Goal: Task Accomplishment & Management: Manage account settings

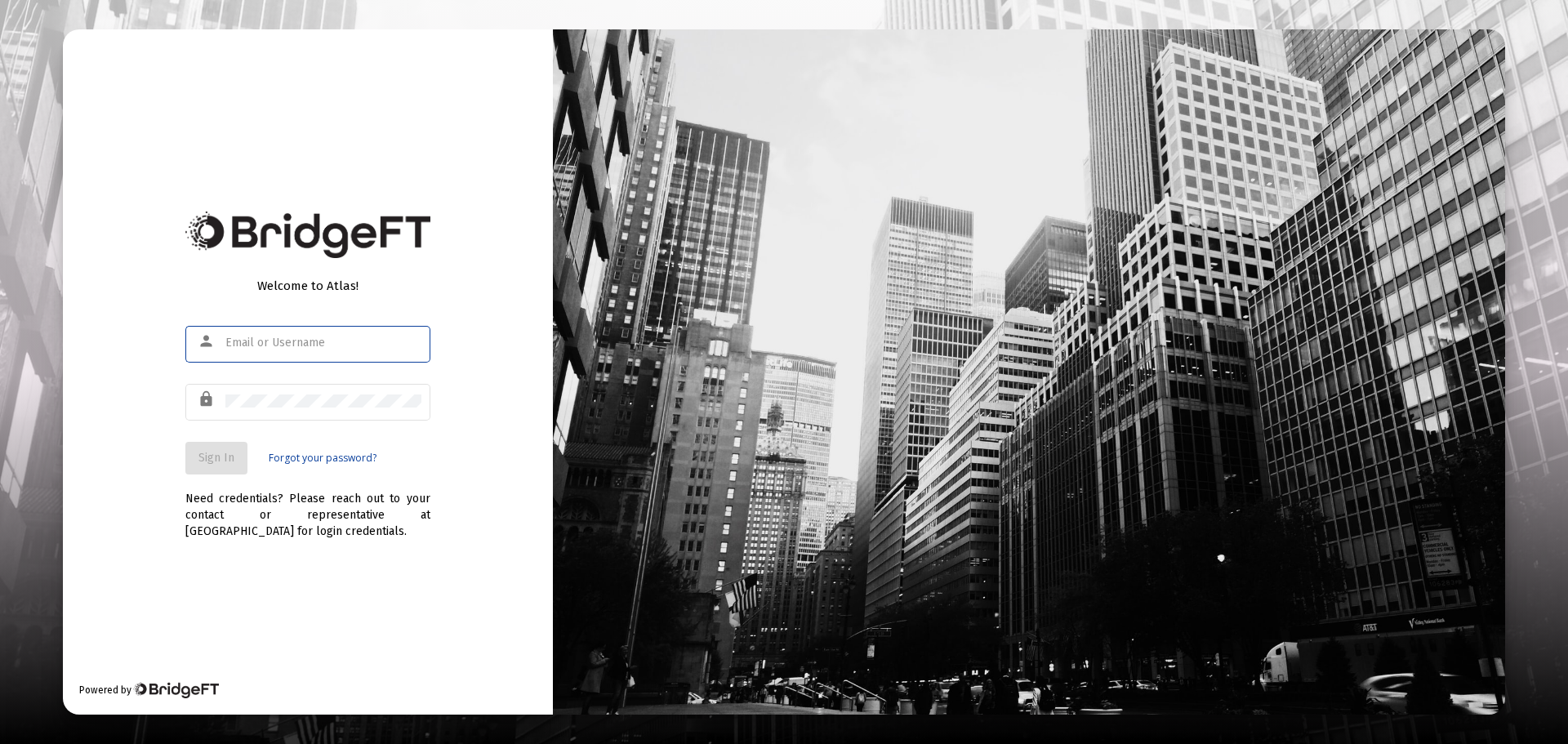
type input "[EMAIL_ADDRESS][PERSON_NAME][DOMAIN_NAME]"
click at [212, 453] on span "Sign In" at bounding box center [216, 458] width 36 height 14
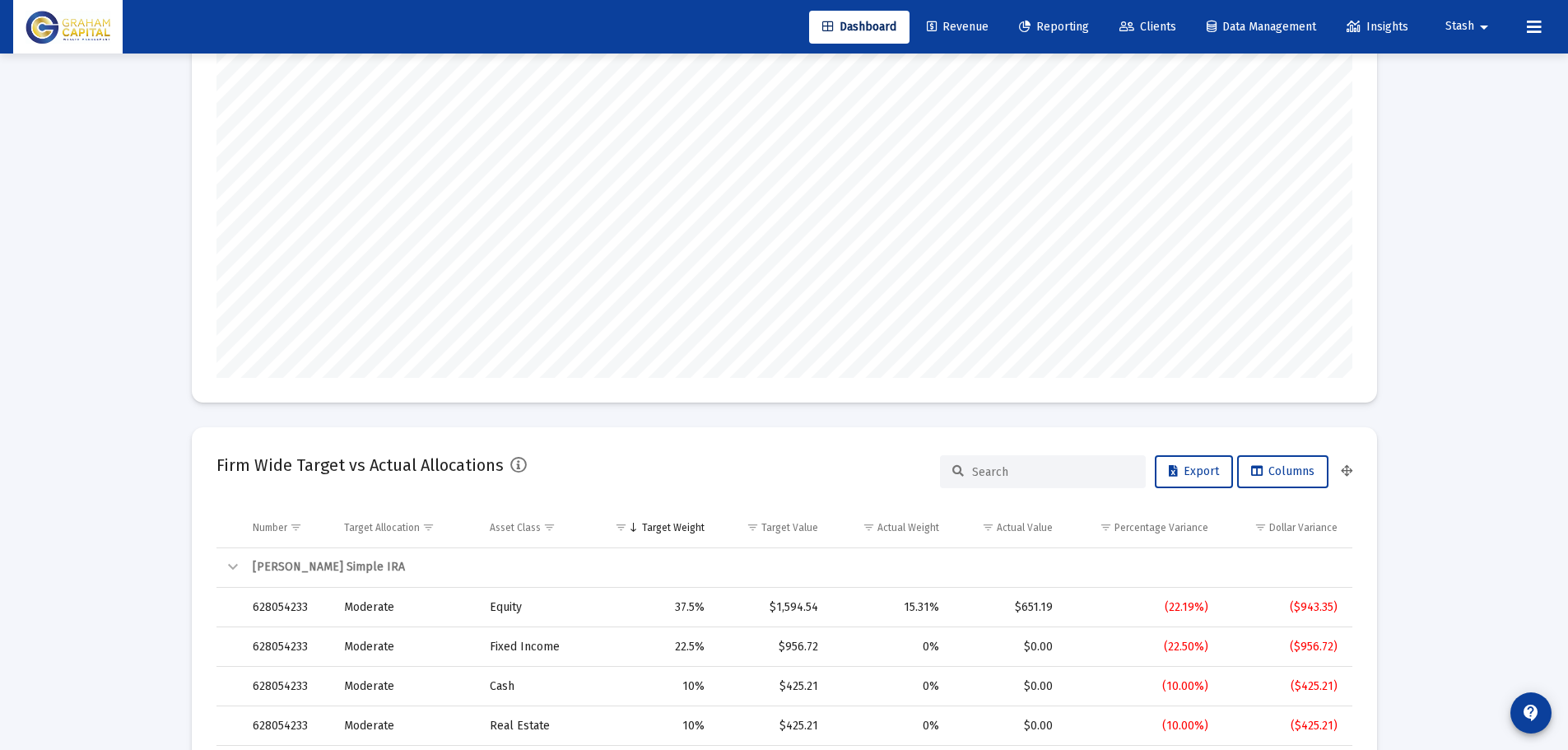
scroll to position [66, 0]
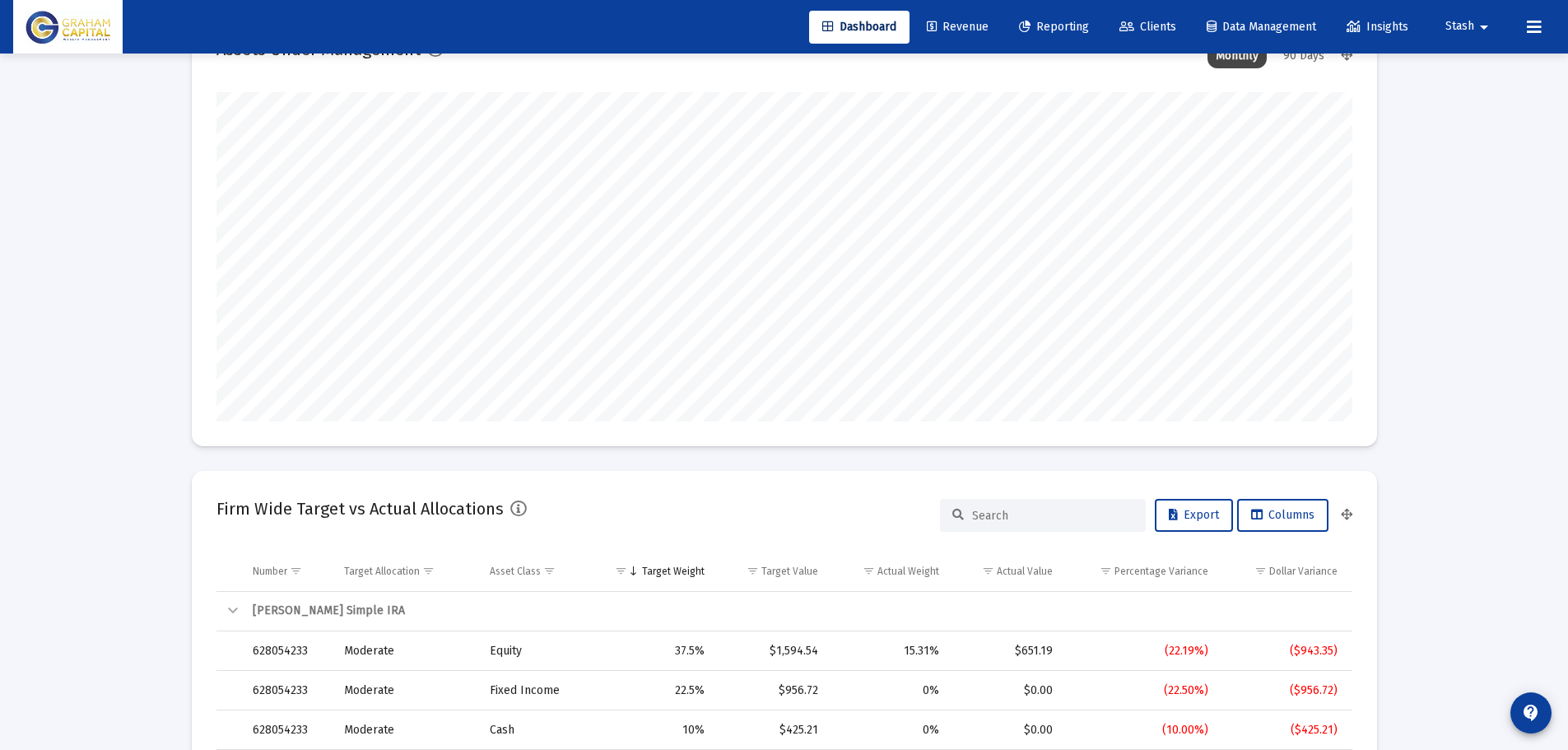
type input "[DATE]"
click at [949, 20] on span "Revenue" at bounding box center [957, 27] width 62 height 14
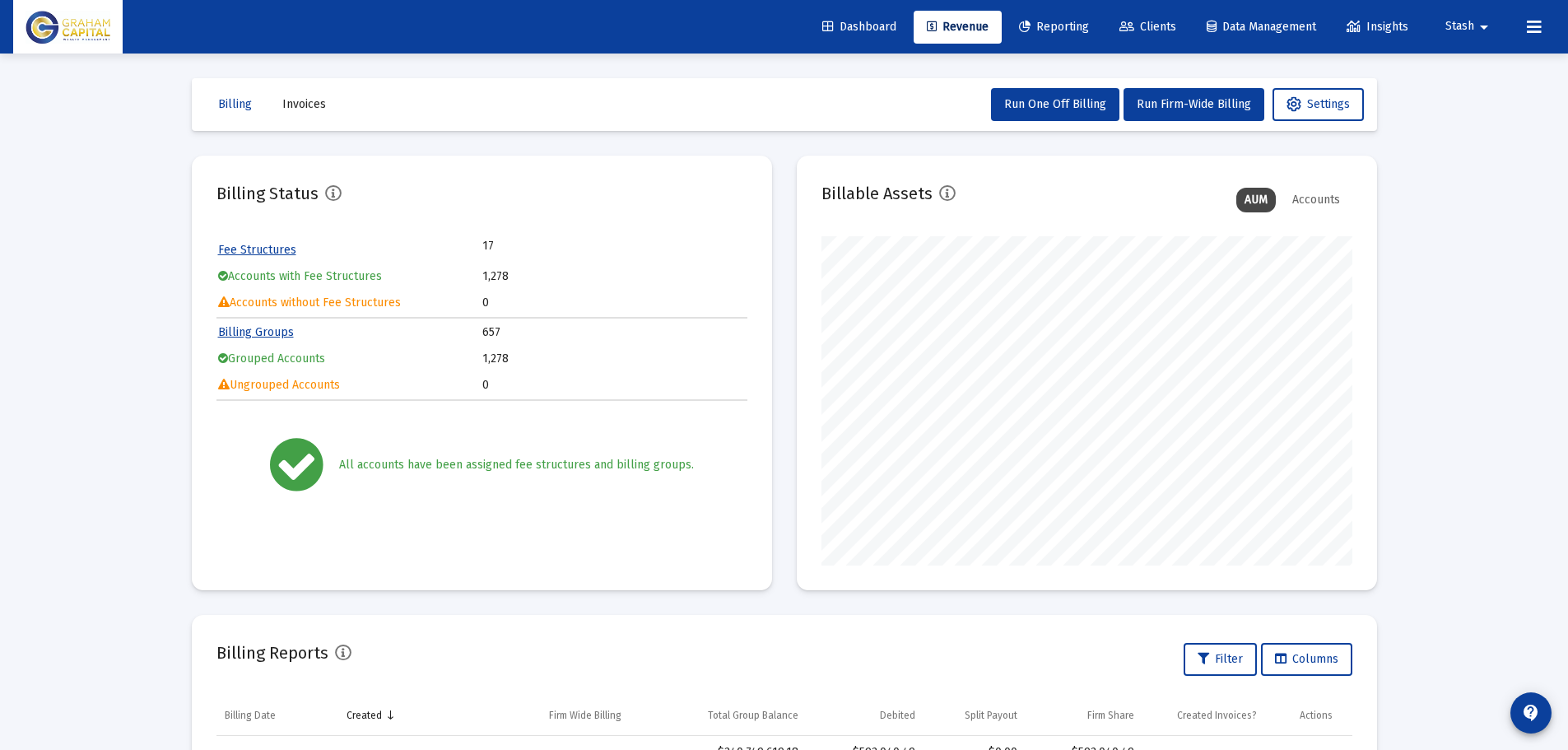
click at [273, 249] on link "Fee Structures" at bounding box center [257, 250] width 78 height 14
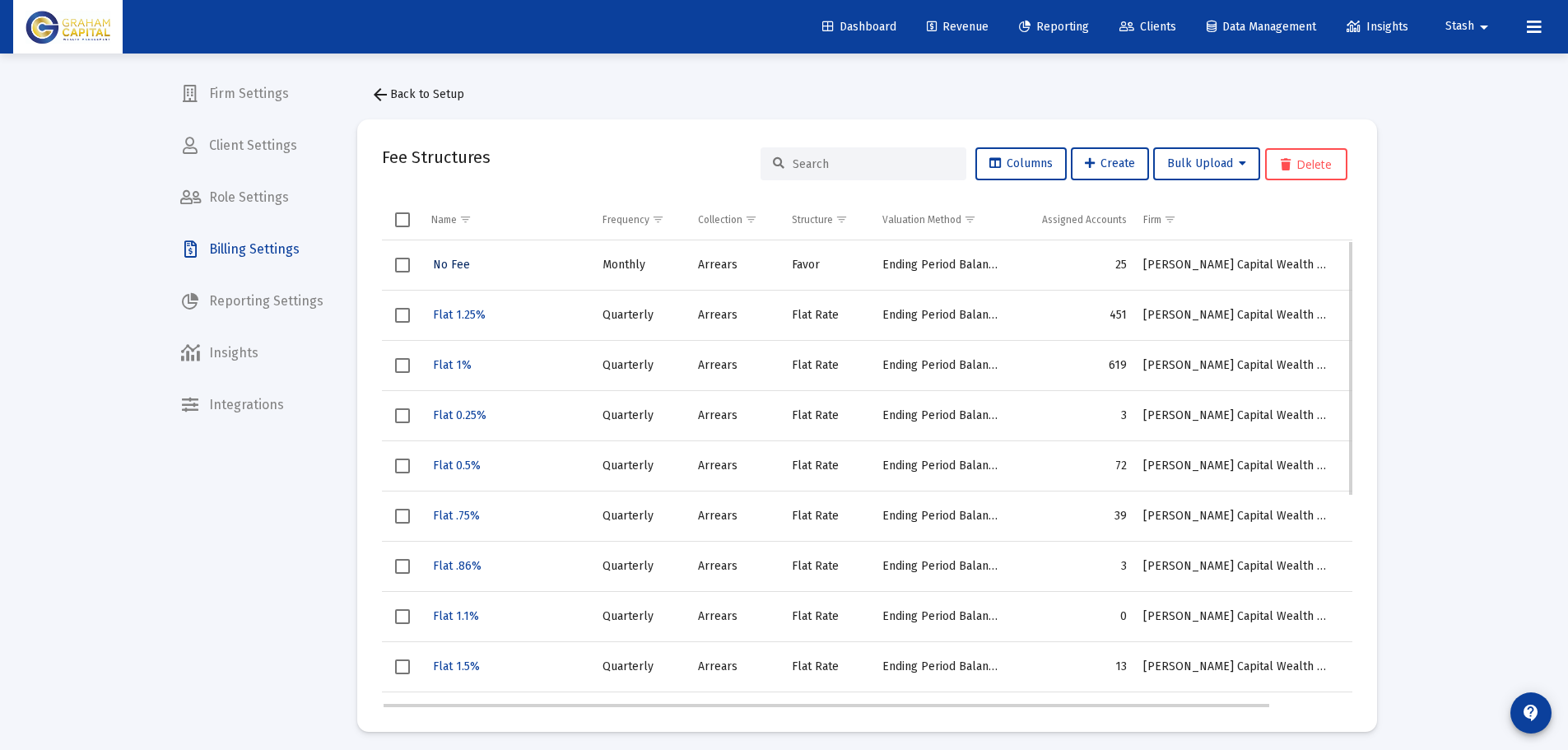
click at [445, 261] on span "No Fee" at bounding box center [451, 265] width 37 height 14
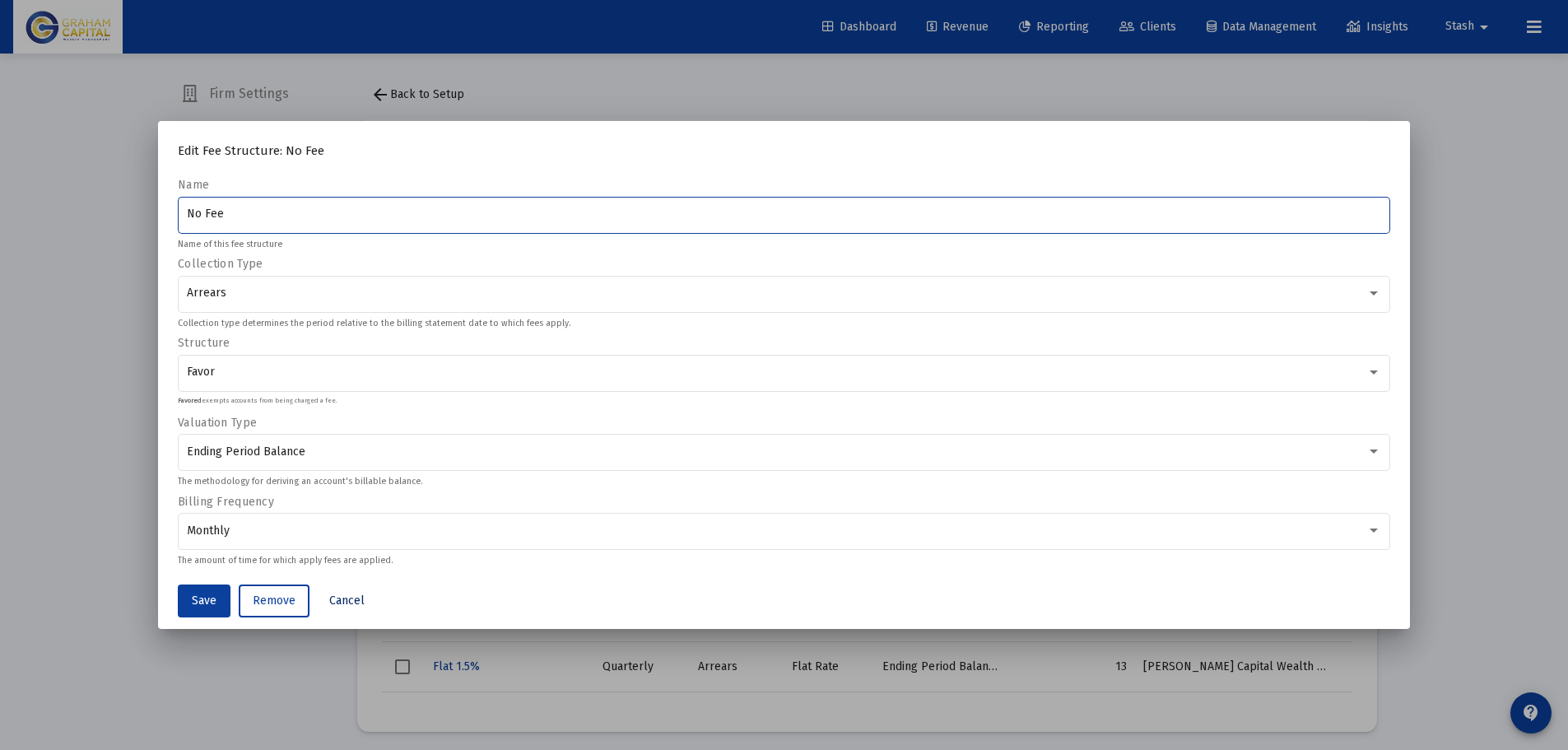
click at [346, 595] on span "Cancel" at bounding box center [347, 601] width 36 height 14
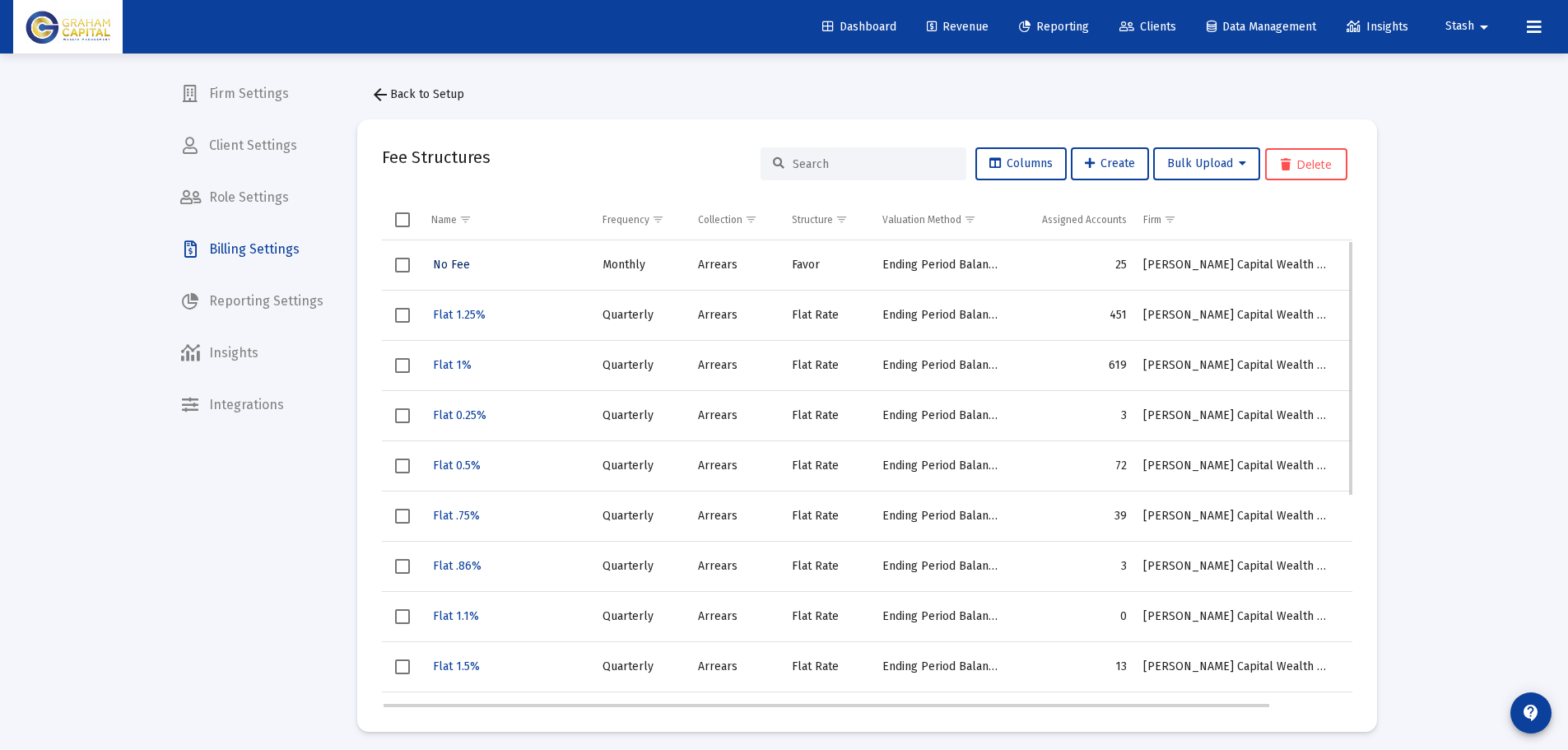
click at [451, 263] on span "No Fee" at bounding box center [451, 265] width 37 height 14
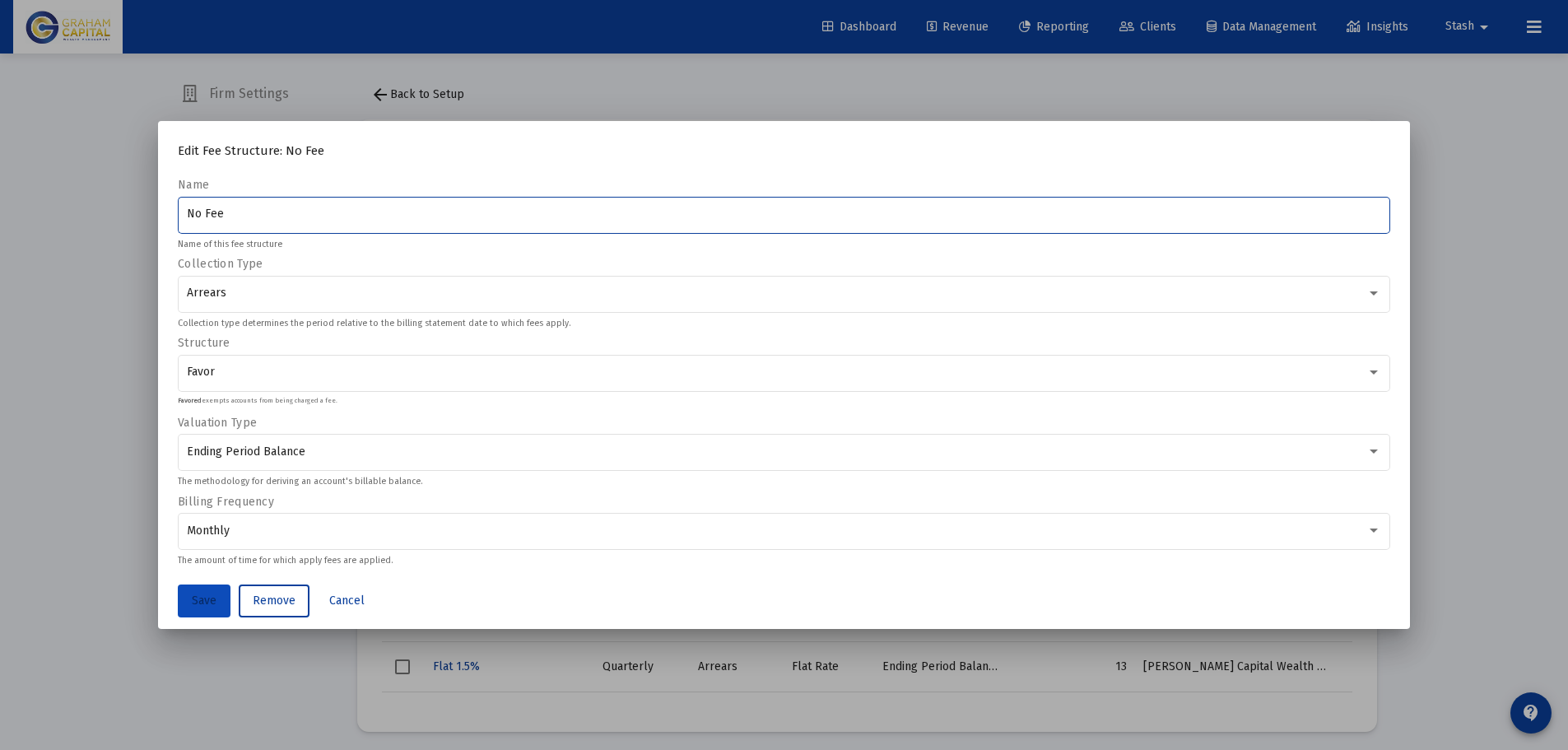
click at [200, 604] on span "Save" at bounding box center [204, 601] width 24 height 14
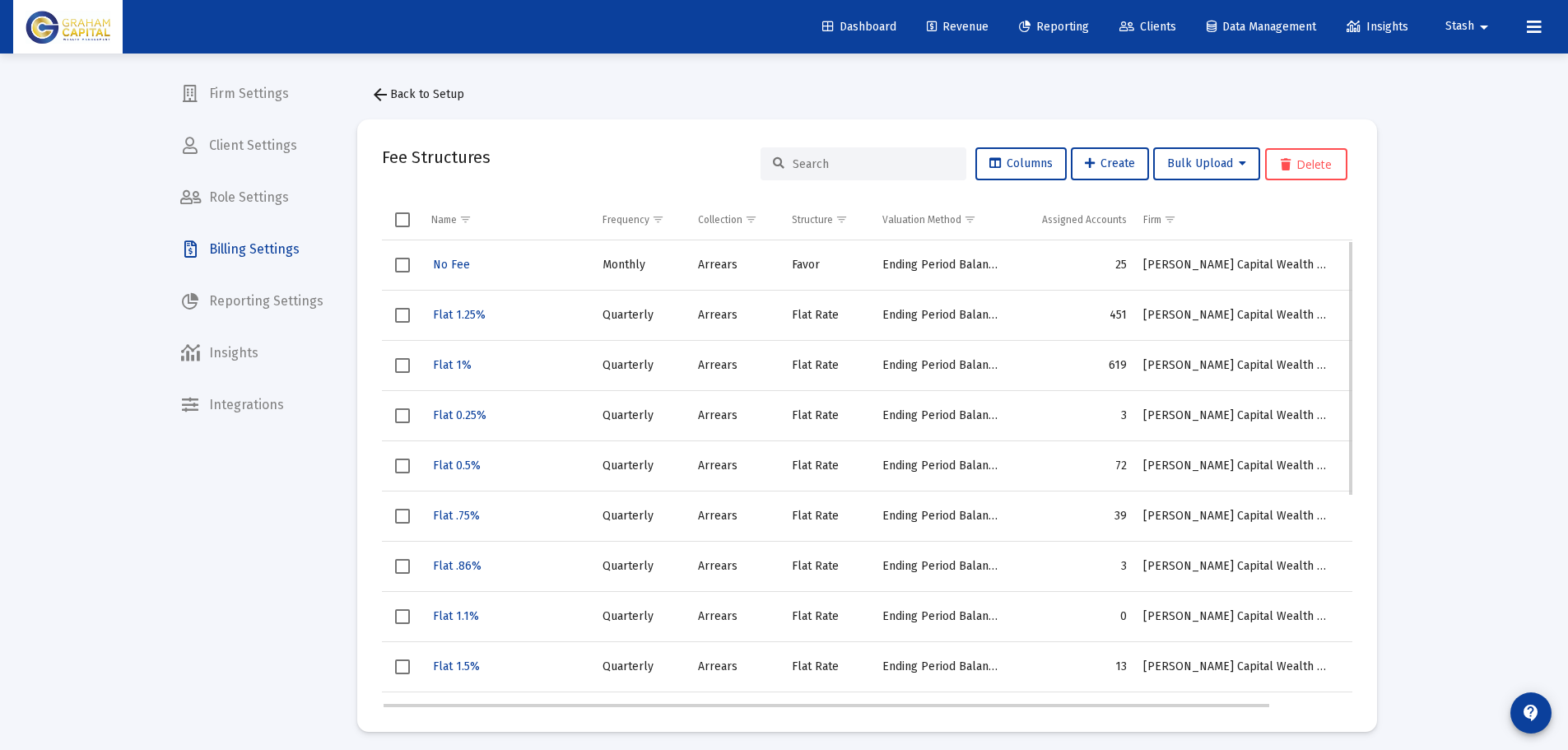
click at [1117, 262] on td "25" at bounding box center [1071, 266] width 126 height 51
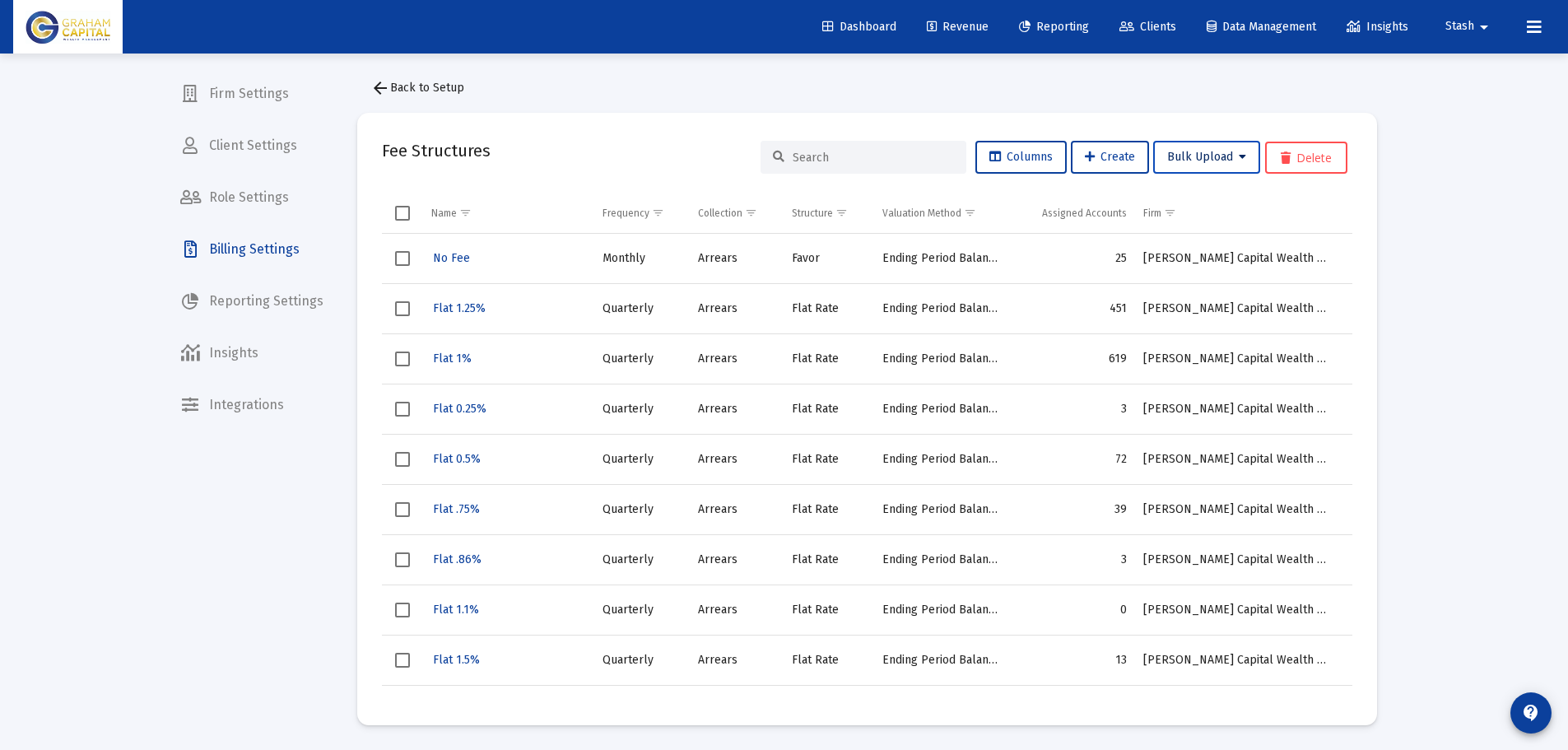
click at [1232, 149] on button "Bulk Upload" at bounding box center [1206, 157] width 107 height 33
click at [1458, 184] on div at bounding box center [784, 375] width 1568 height 750
click at [253, 358] on span "Insights" at bounding box center [252, 352] width 170 height 39
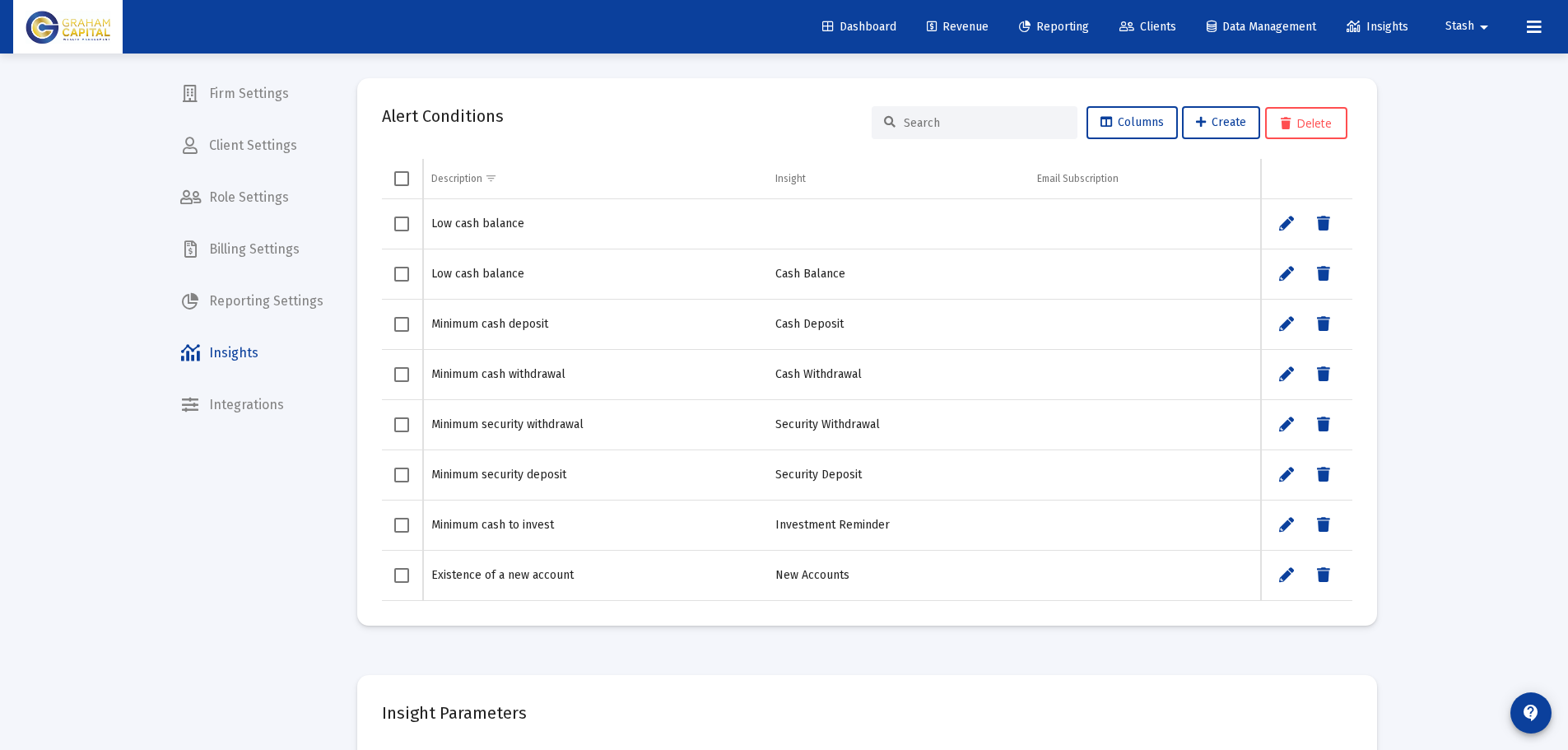
click at [274, 246] on span "Billing Settings" at bounding box center [252, 249] width 170 height 39
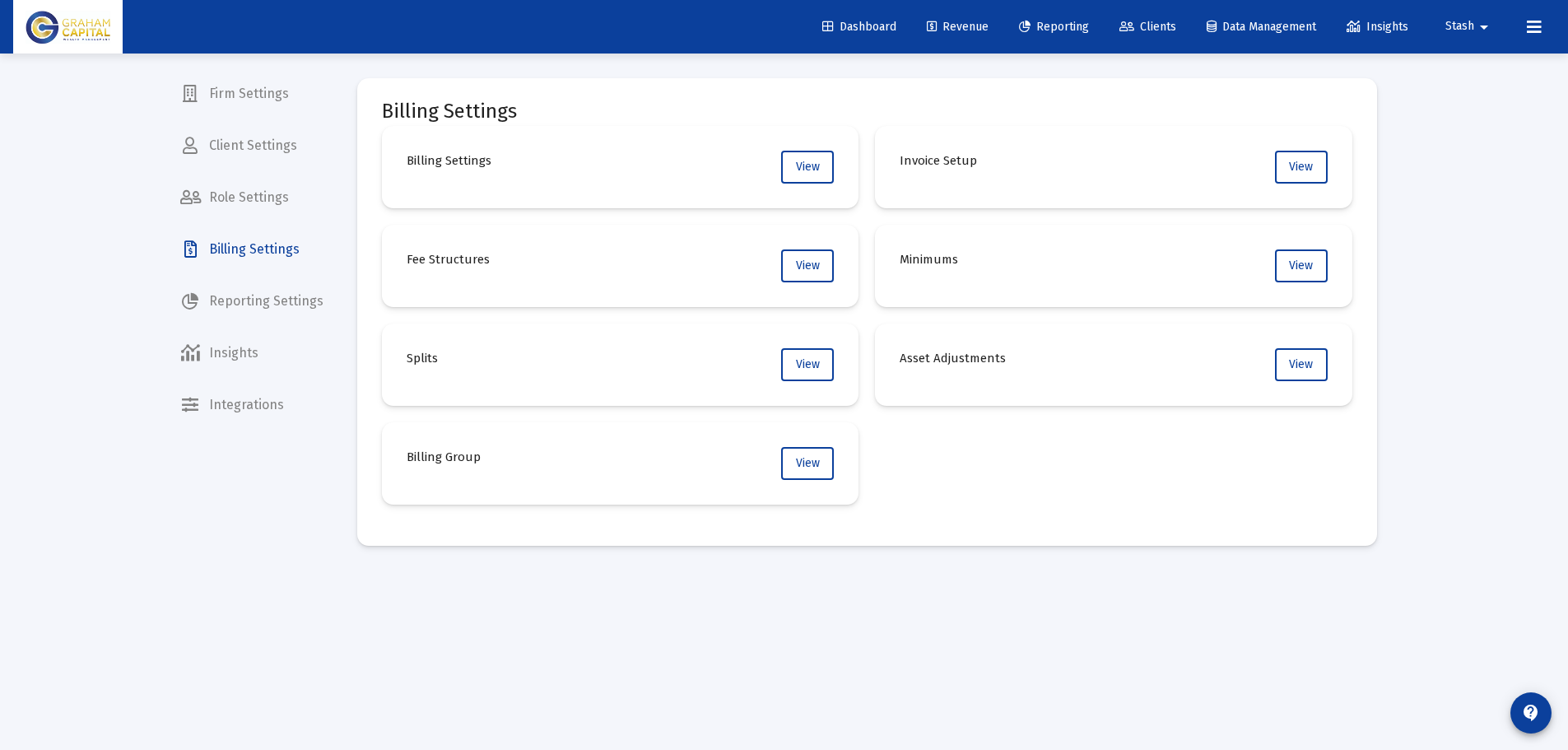
click at [260, 193] on span "Role Settings" at bounding box center [252, 197] width 170 height 39
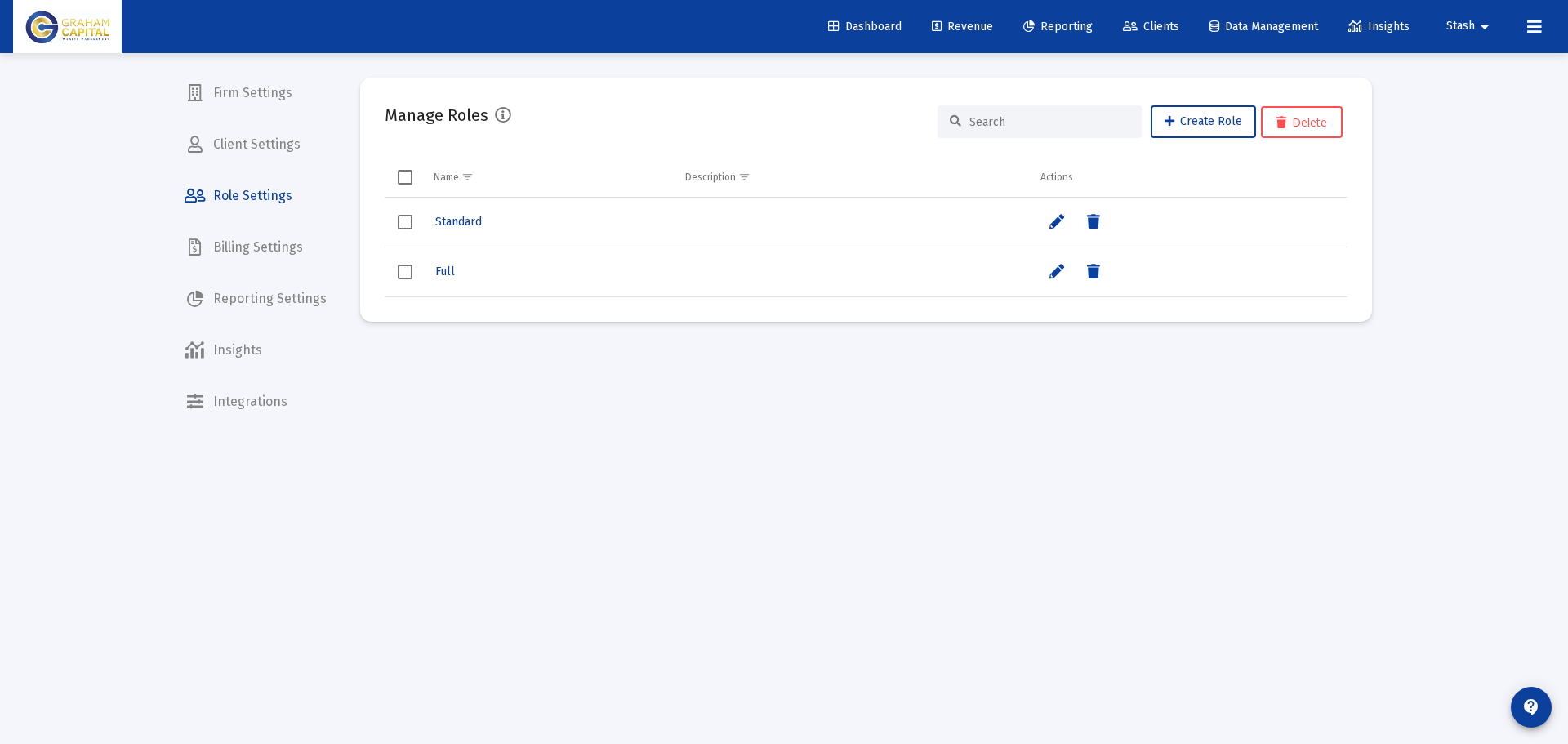
click at [278, 247] on span "Billing Settings" at bounding box center [255, 247] width 169 height 39
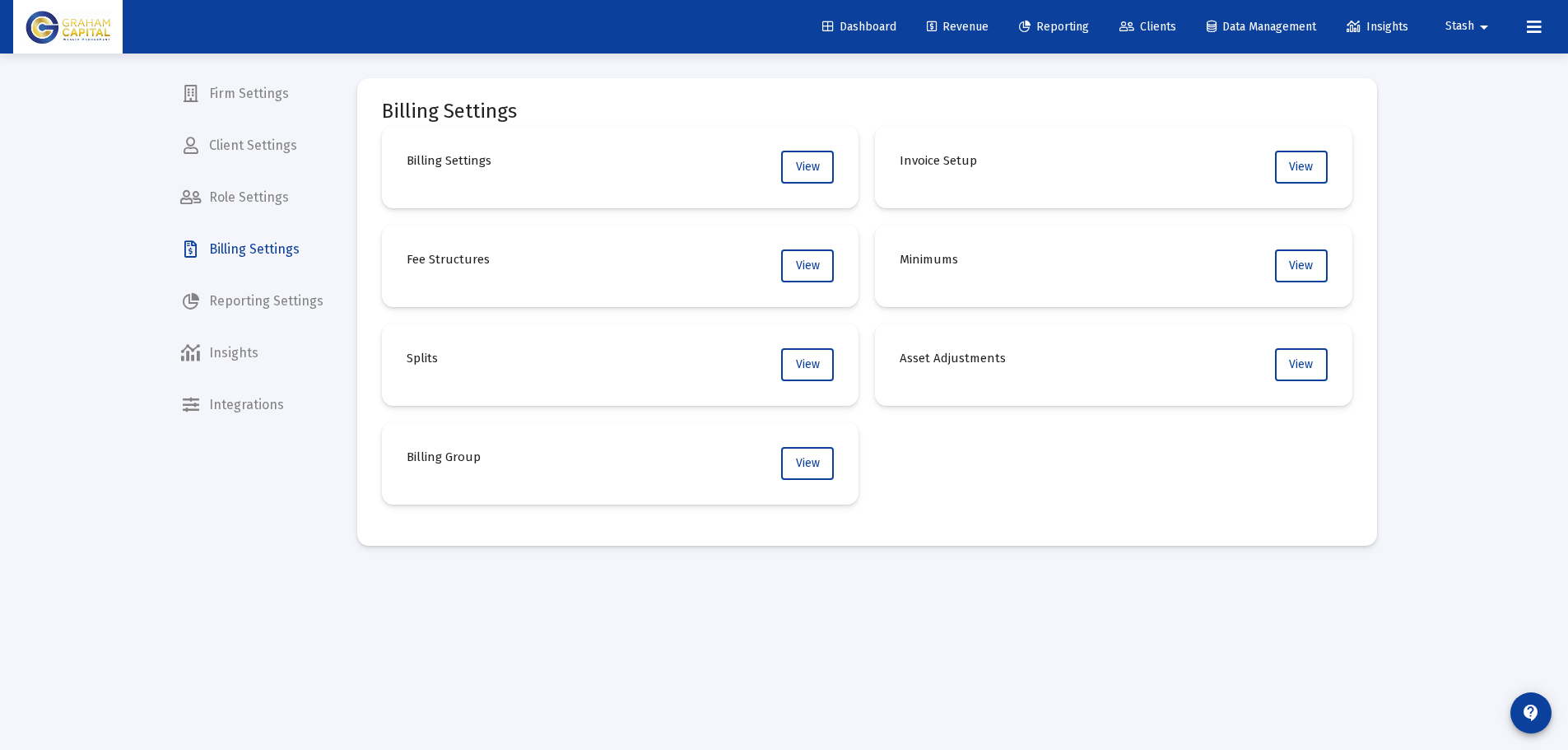
click at [274, 194] on span "Role Settings" at bounding box center [252, 197] width 170 height 39
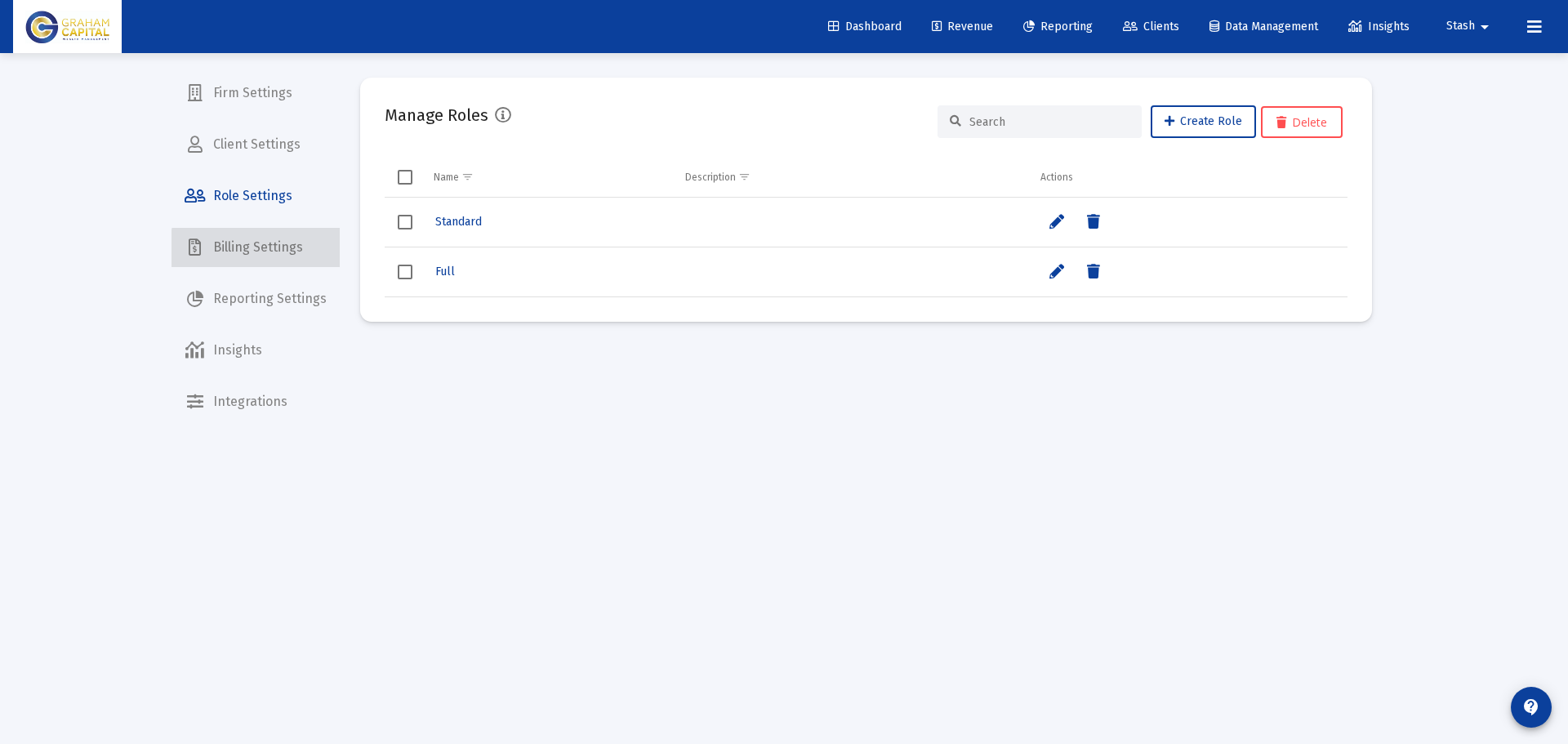
click at [288, 249] on span "Billing Settings" at bounding box center [255, 247] width 169 height 39
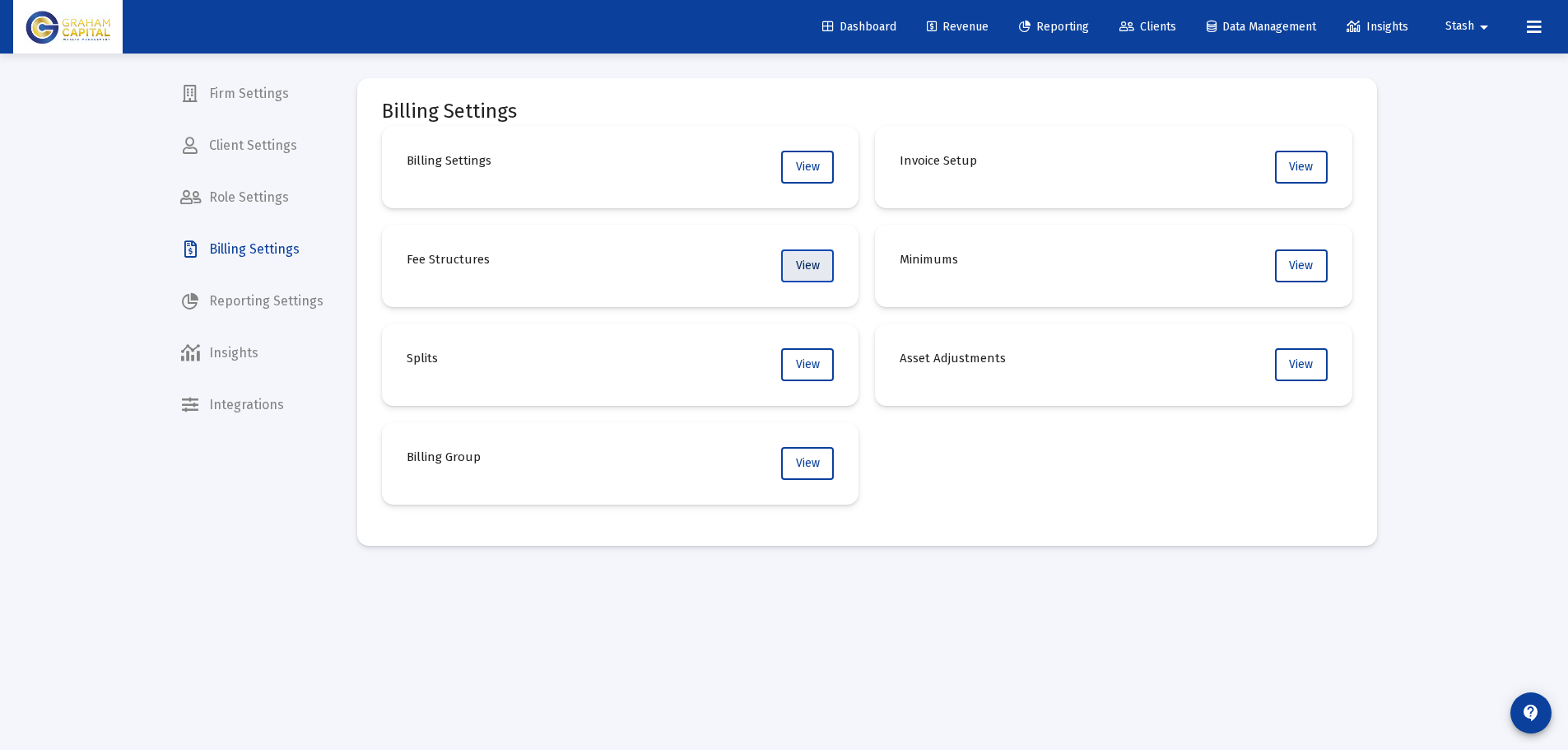
click at [798, 262] on span "View" at bounding box center [807, 266] width 24 height 14
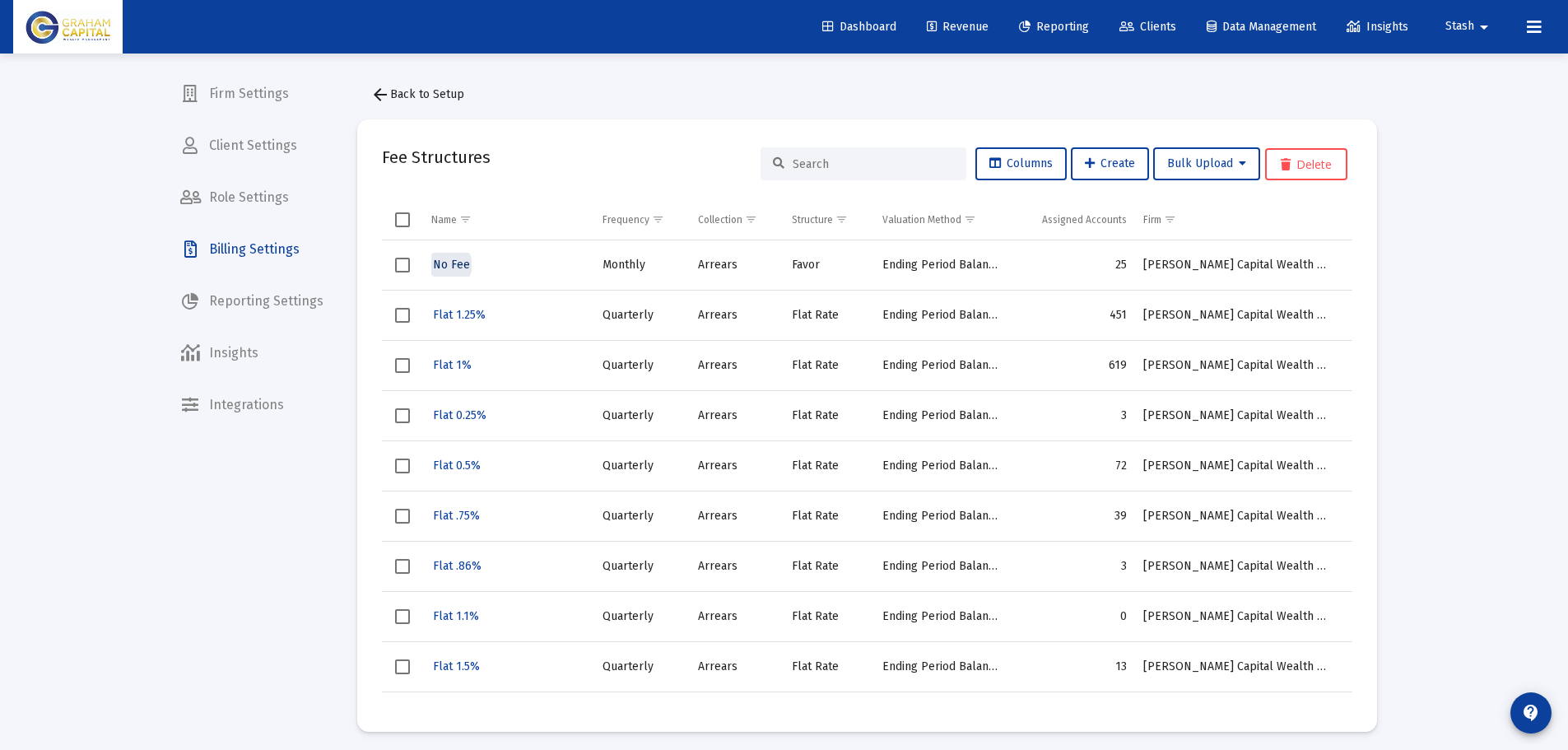
click at [447, 265] on span "No Fee" at bounding box center [451, 265] width 37 height 14
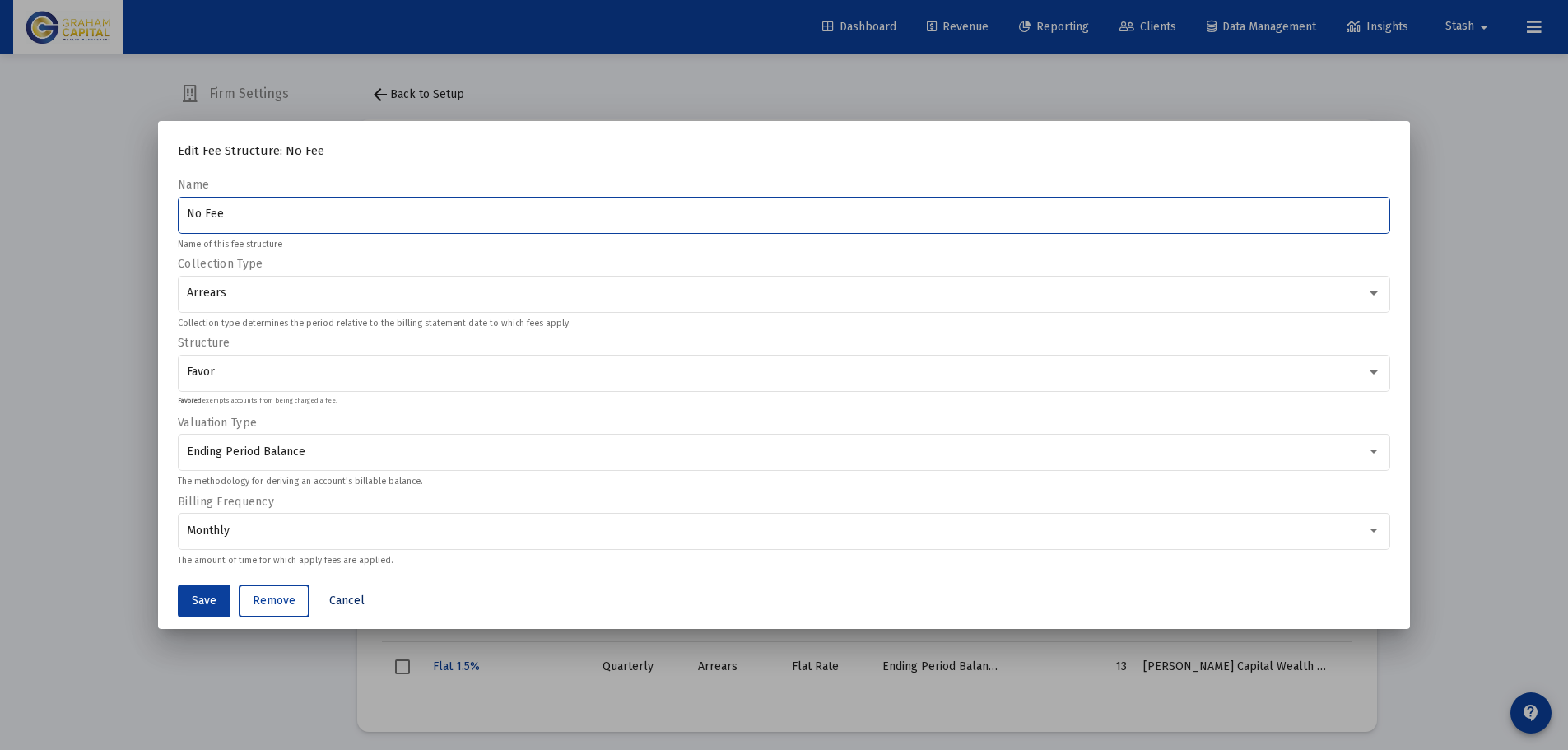
click at [344, 600] on span "Cancel" at bounding box center [347, 601] width 36 height 14
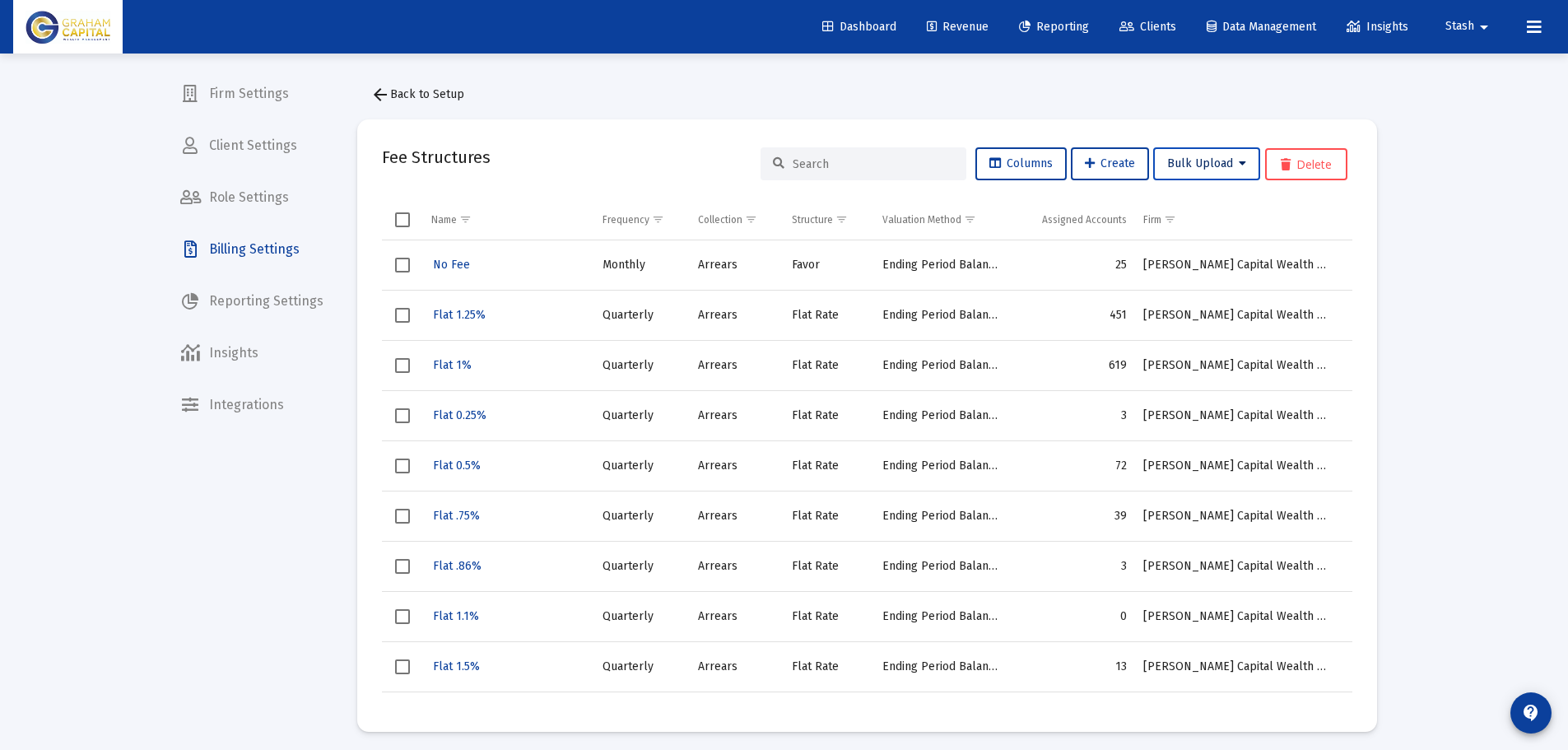
click at [1218, 160] on span "Bulk Upload" at bounding box center [1206, 163] width 79 height 14
click at [1205, 245] on button "Fee Assignment Upload" at bounding box center [1227, 246] width 151 height 39
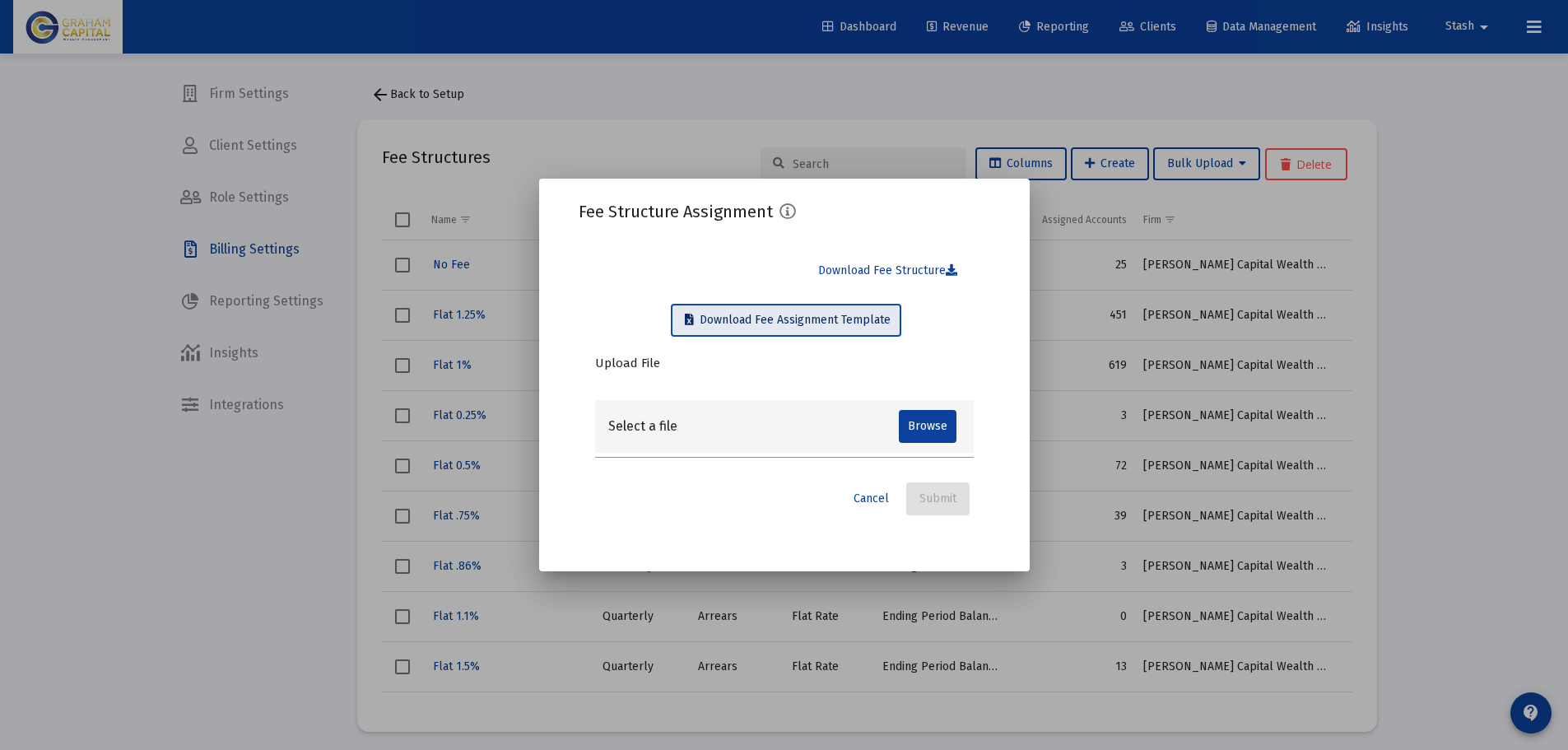
click at [864, 321] on span "Download Fee Assignment Template" at bounding box center [788, 320] width 206 height 14
click at [834, 133] on div at bounding box center [784, 375] width 1568 height 750
